Goal: Information Seeking & Learning: Check status

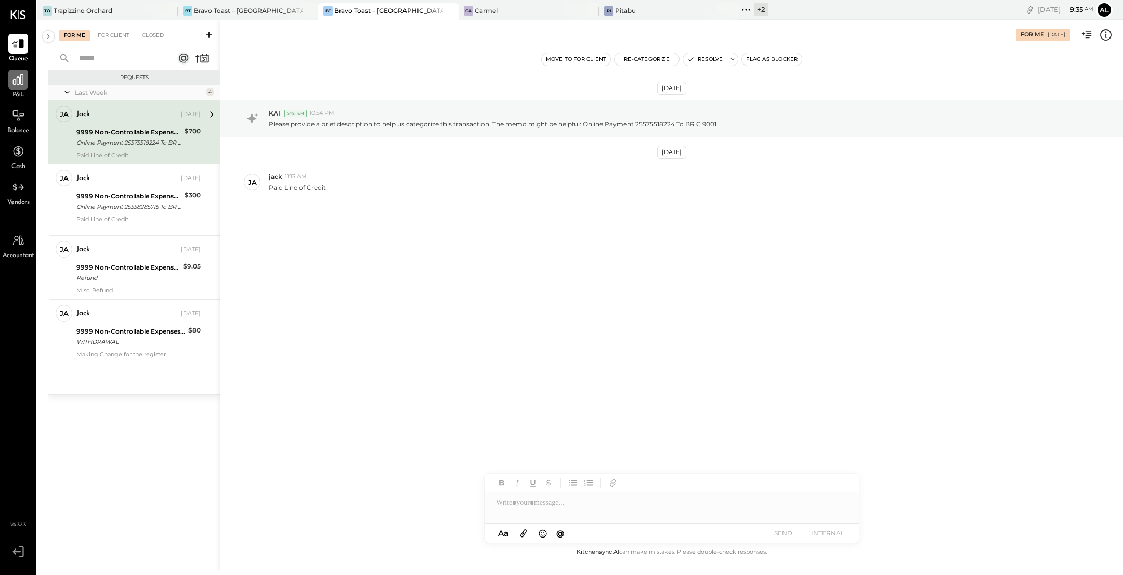
click at [18, 87] on div at bounding box center [18, 80] width 20 height 20
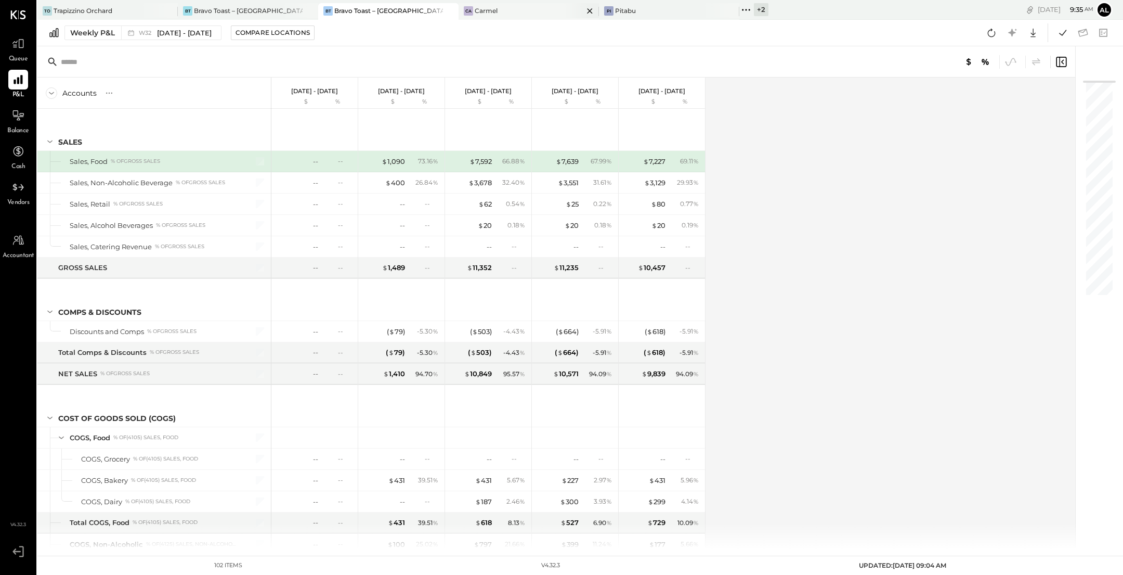
click at [517, 5] on div "Ca Carmel" at bounding box center [529, 11] width 140 height 17
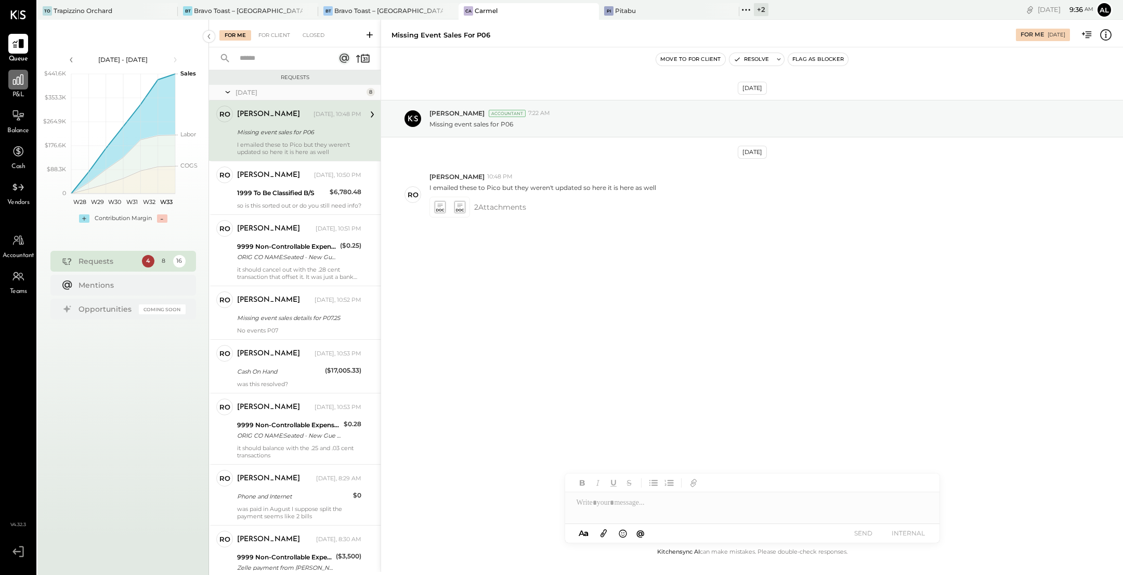
click at [24, 77] on icon at bounding box center [18, 80] width 14 height 14
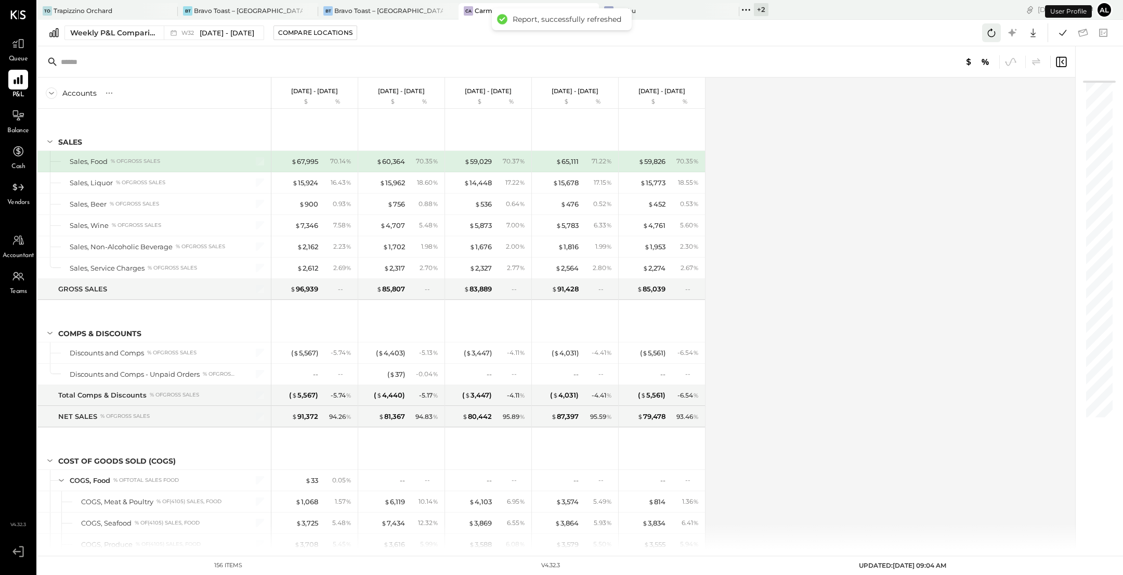
click at [988, 33] on icon at bounding box center [992, 33] width 8 height 8
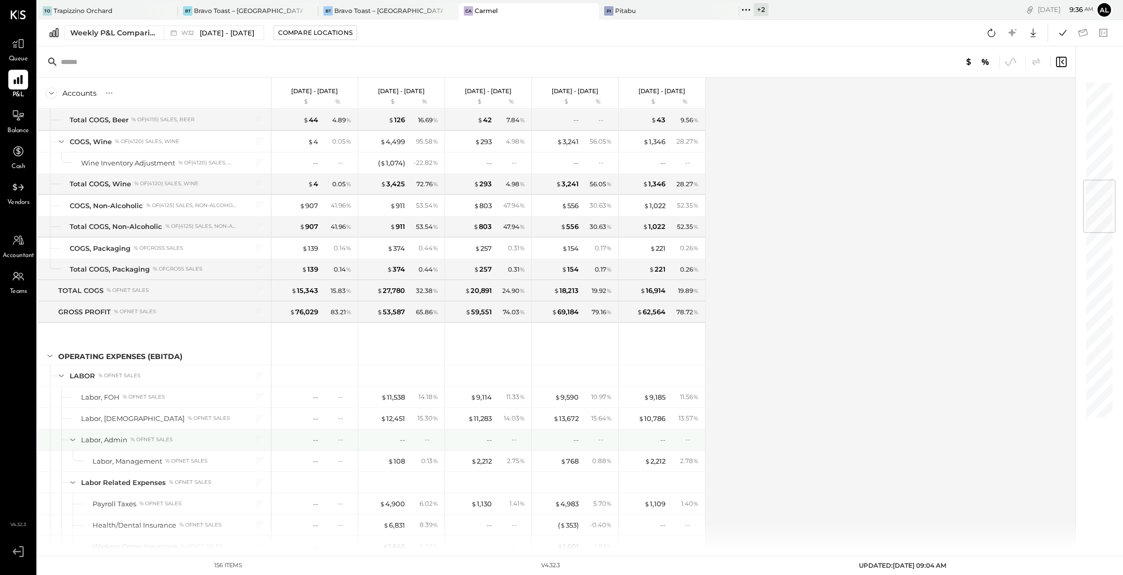
scroll to position [863, 0]
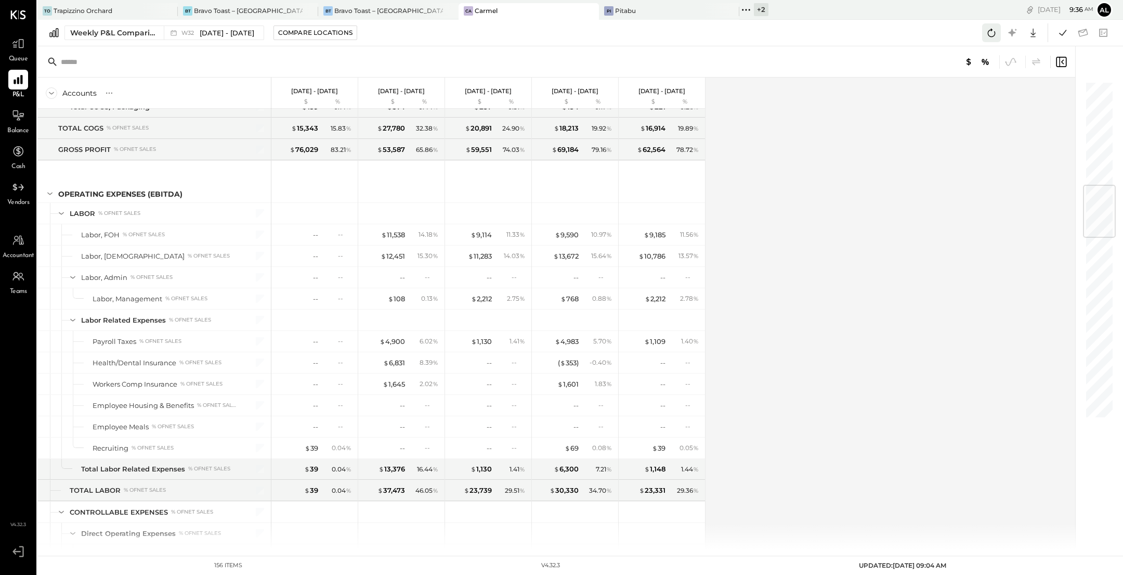
click at [989, 31] on icon at bounding box center [992, 33] width 8 height 8
